Goal: Find specific page/section: Find specific page/section

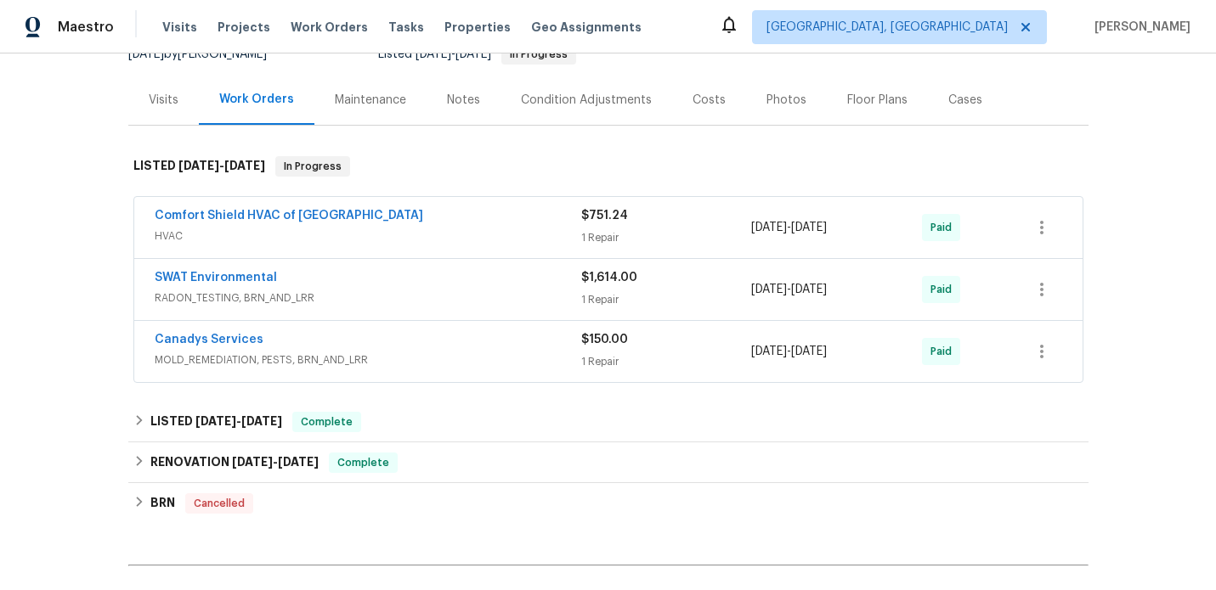
scroll to position [184, 0]
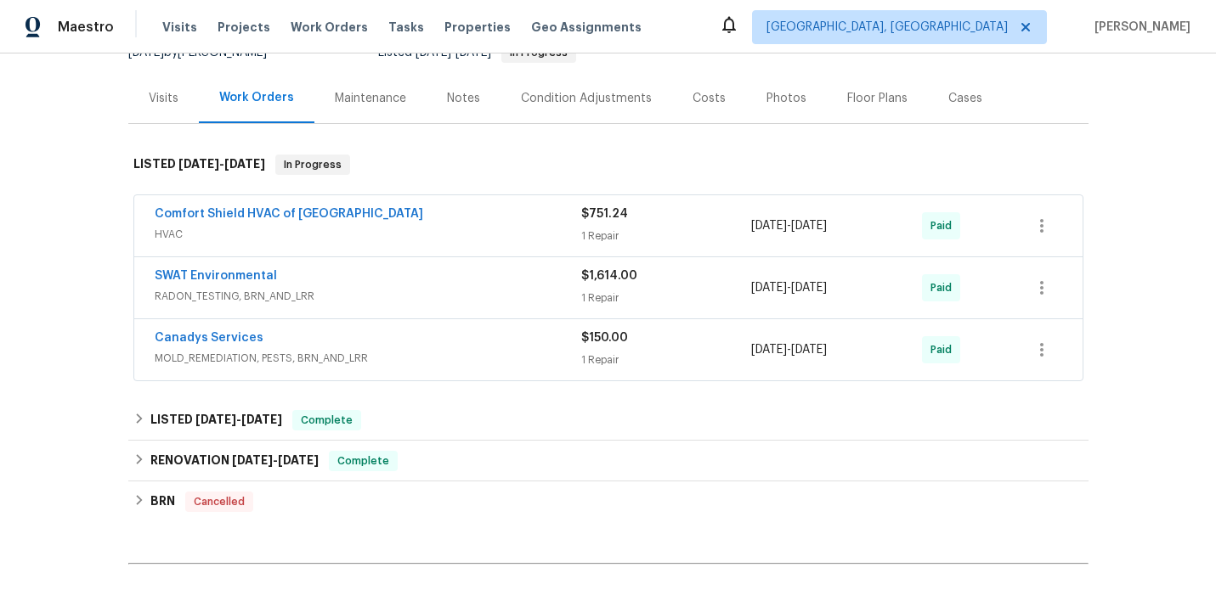
click at [412, 286] on div "SWAT Environmental" at bounding box center [368, 278] width 426 height 20
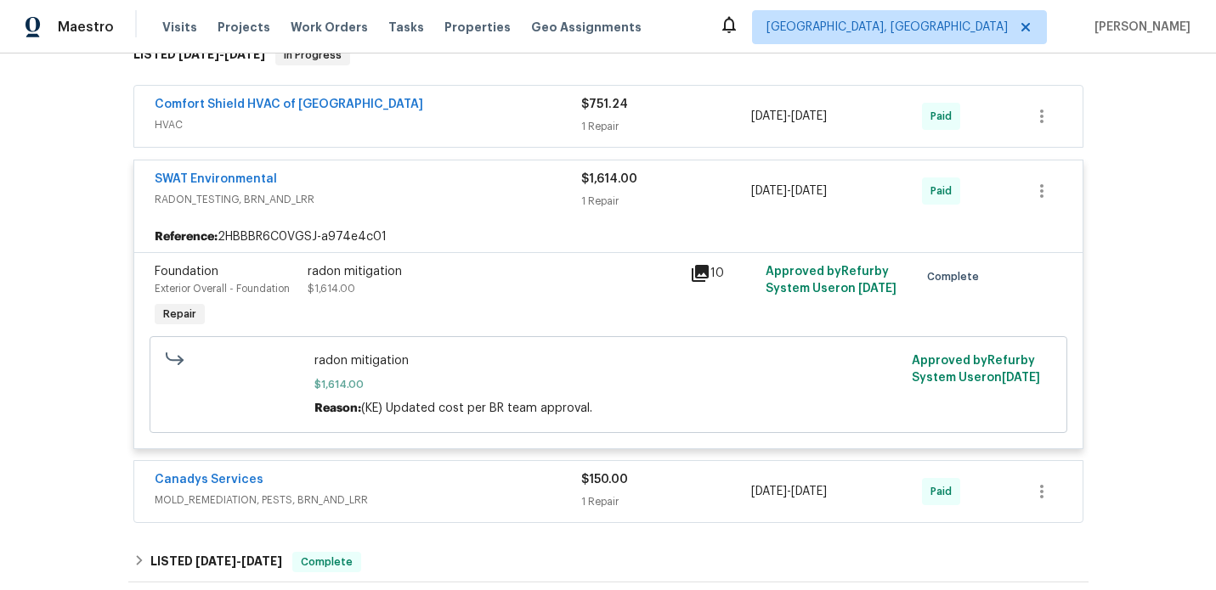
scroll to position [296, 0]
click at [702, 269] on icon at bounding box center [699, 271] width 17 height 17
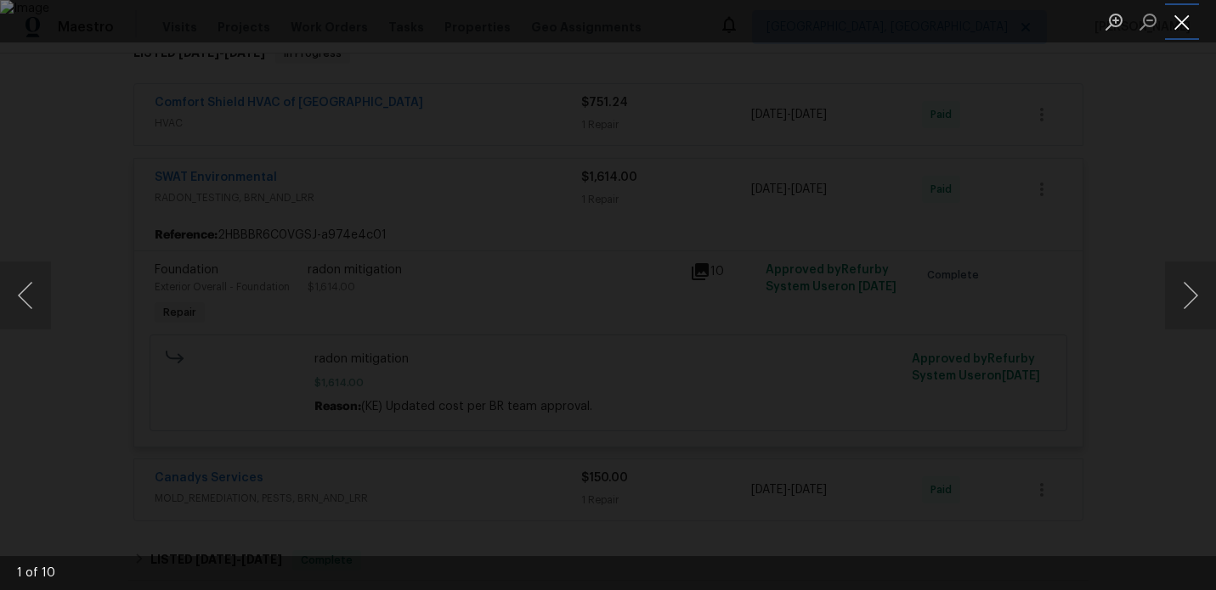
click at [1183, 27] on button "Close lightbox" at bounding box center [1182, 22] width 34 height 30
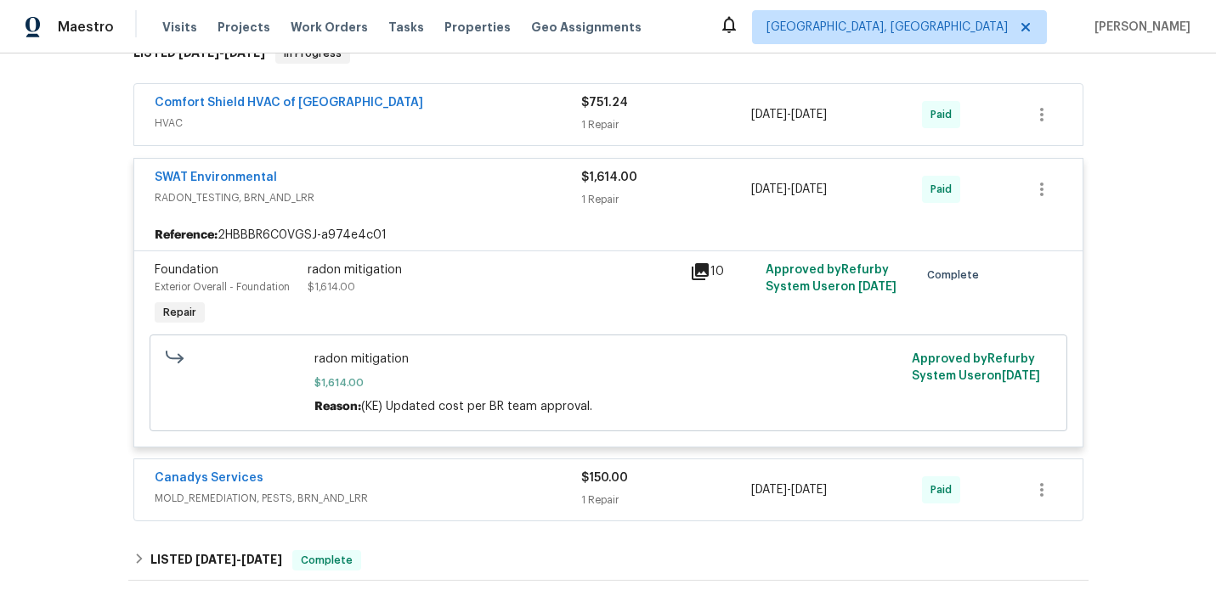
click at [704, 275] on icon at bounding box center [699, 271] width 17 height 17
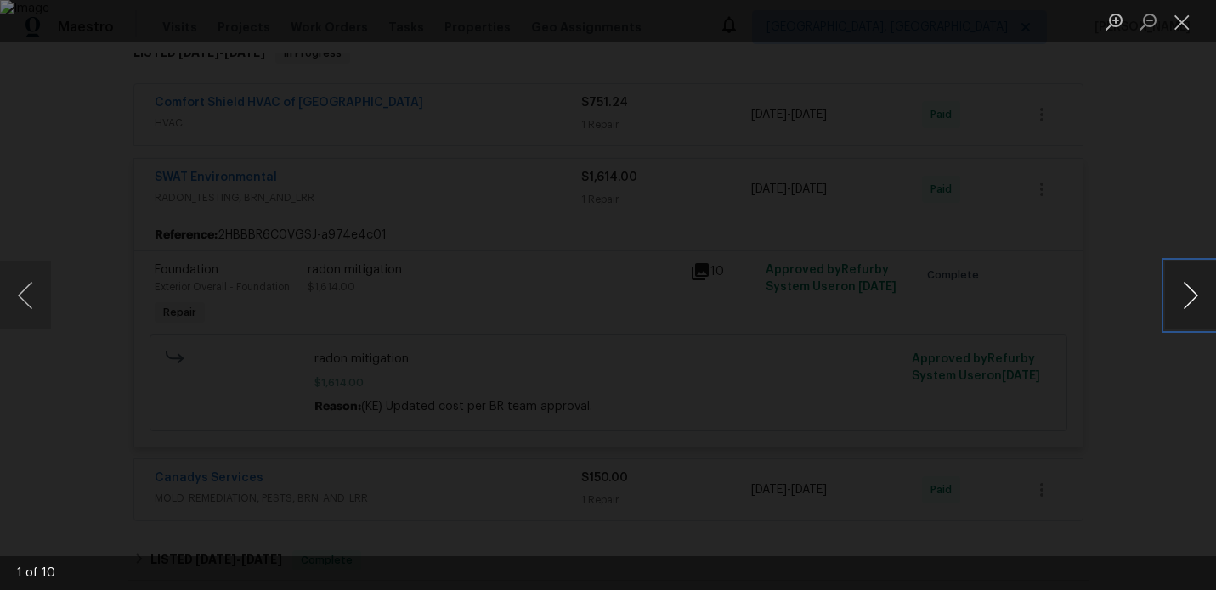
click at [1199, 304] on button "Next image" at bounding box center [1190, 296] width 51 height 68
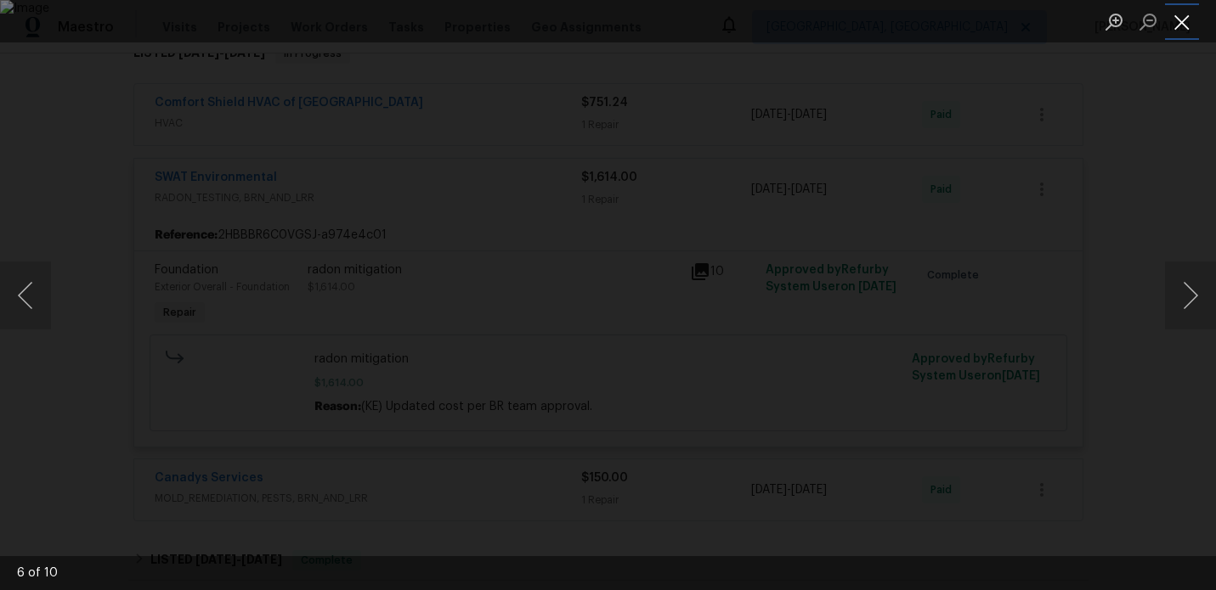
click at [1180, 31] on button "Close lightbox" at bounding box center [1182, 22] width 34 height 30
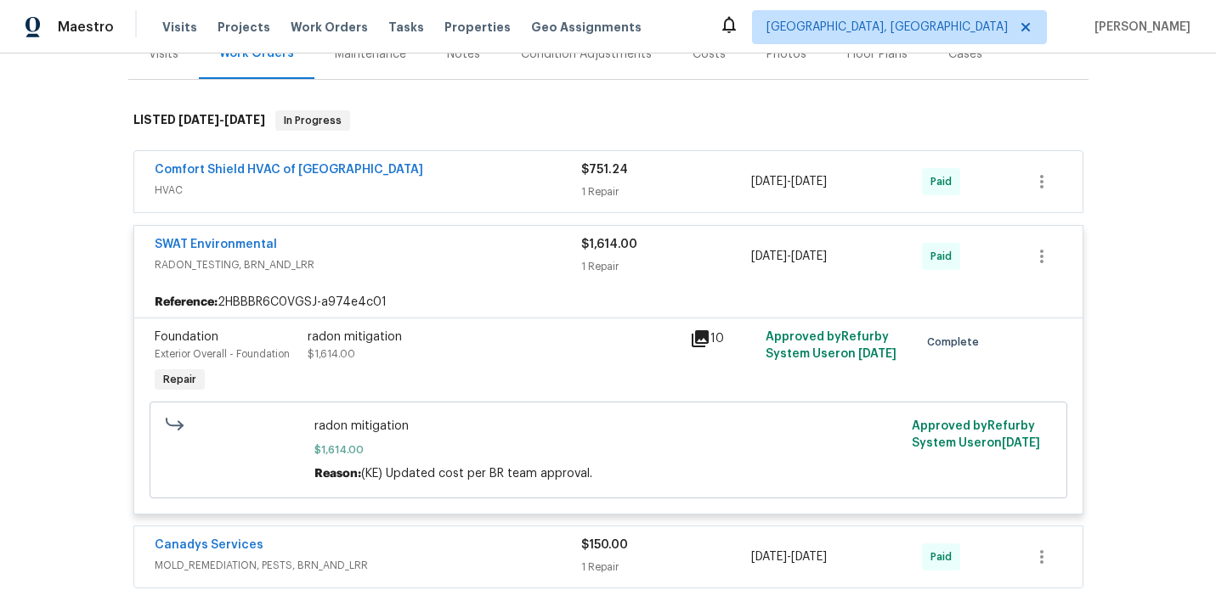
scroll to position [235, 0]
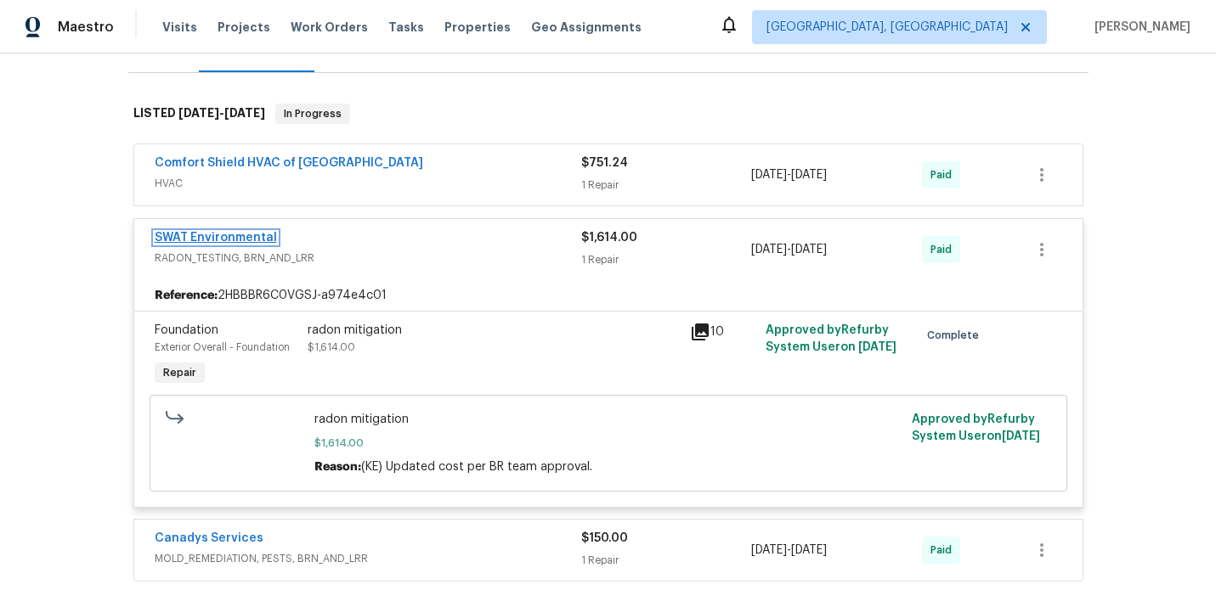
click at [245, 239] on link "SWAT Environmental" at bounding box center [216, 238] width 122 height 12
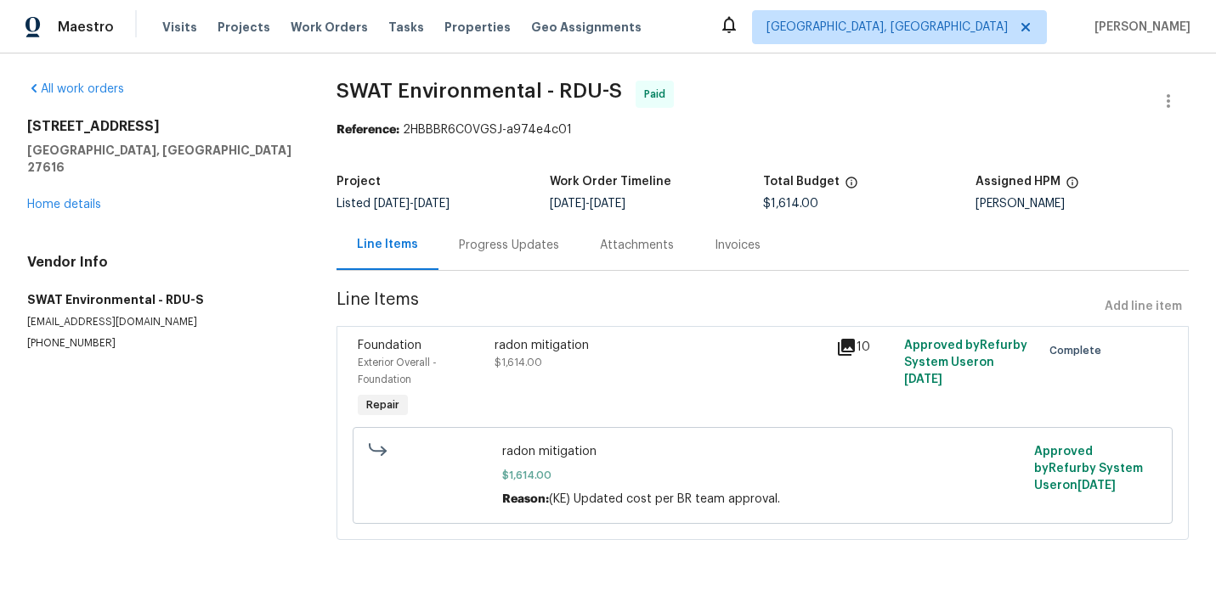
click at [650, 251] on div "Attachments" at bounding box center [637, 245] width 74 height 17
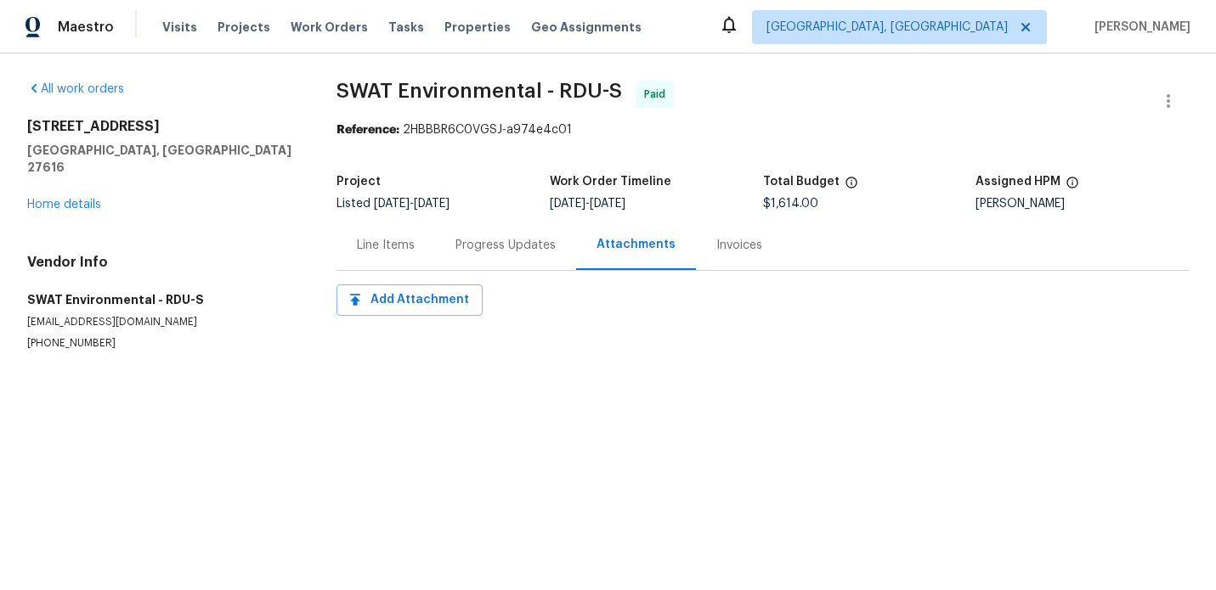
click at [717, 247] on div "Invoices" at bounding box center [739, 245] width 46 height 17
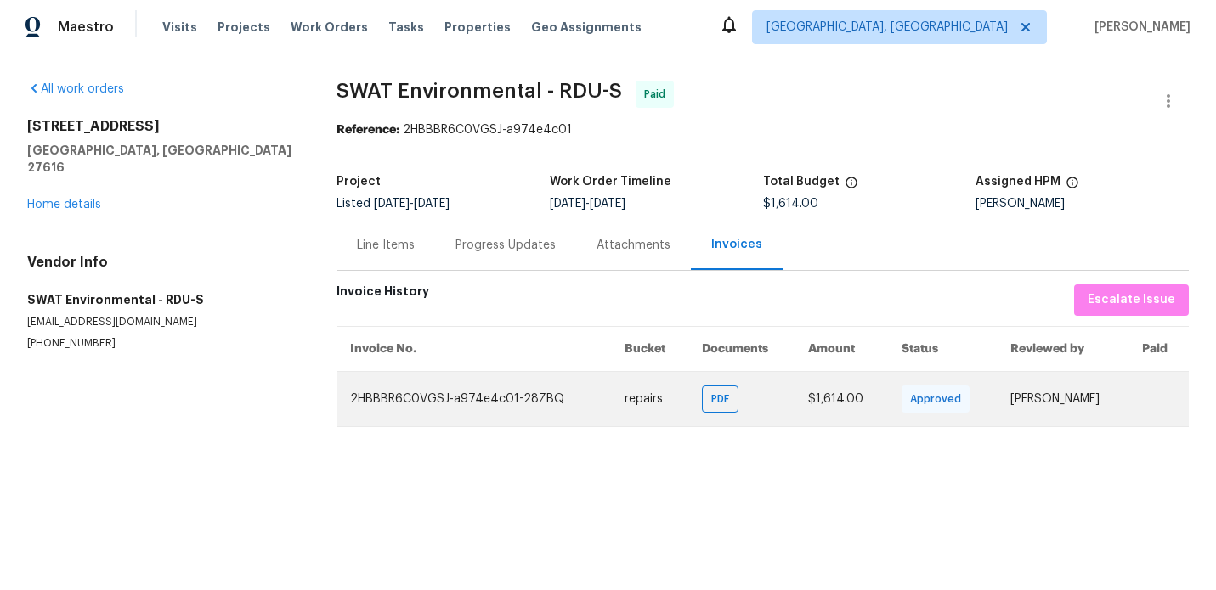
click at [589, 387] on td "2HBBBR6C0VGSJ-a974e4c01-28ZBQ" at bounding box center [473, 398] width 274 height 55
click at [711, 405] on span "PDF" at bounding box center [723, 399] width 25 height 17
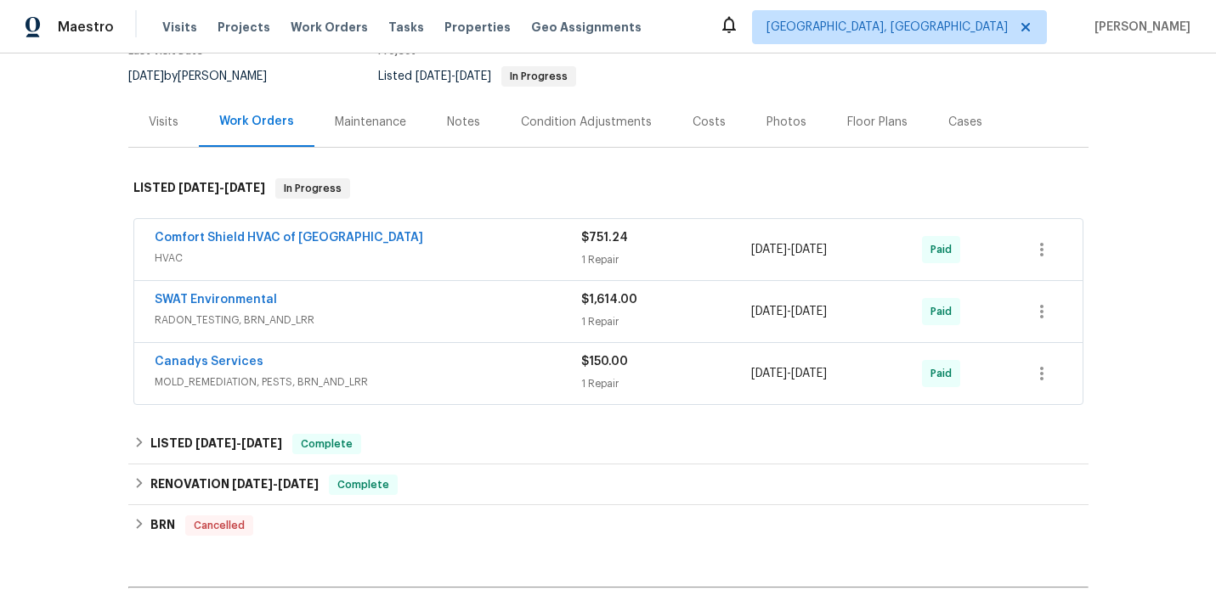
scroll to position [161, 0]
